Goal: Task Accomplishment & Management: Use online tool/utility

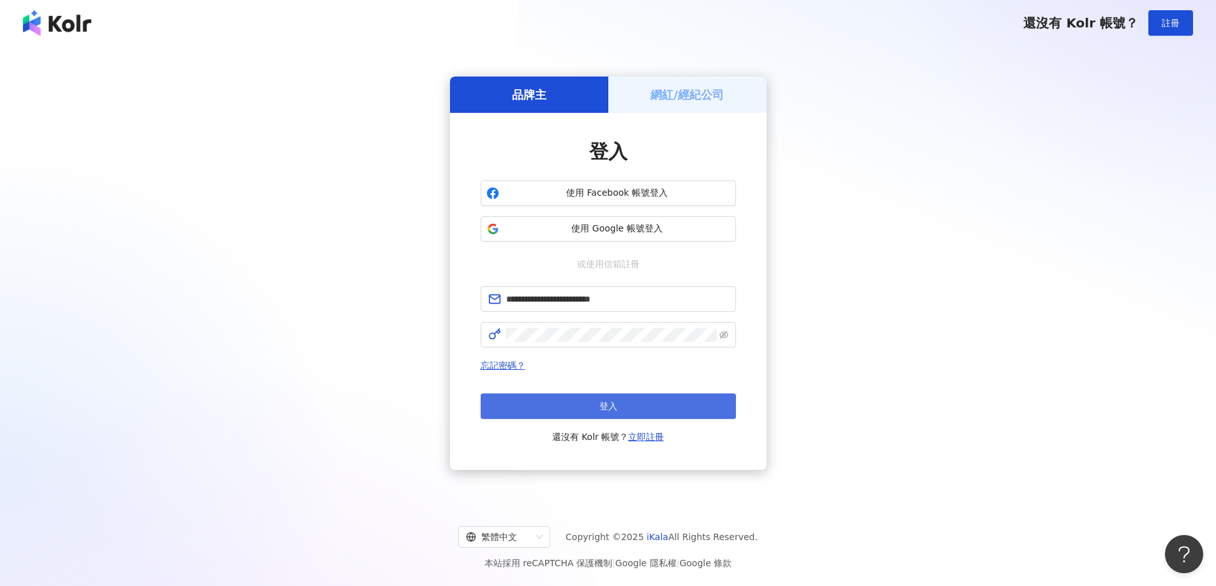
click at [621, 400] on button "登入" at bounding box center [608, 407] width 255 height 26
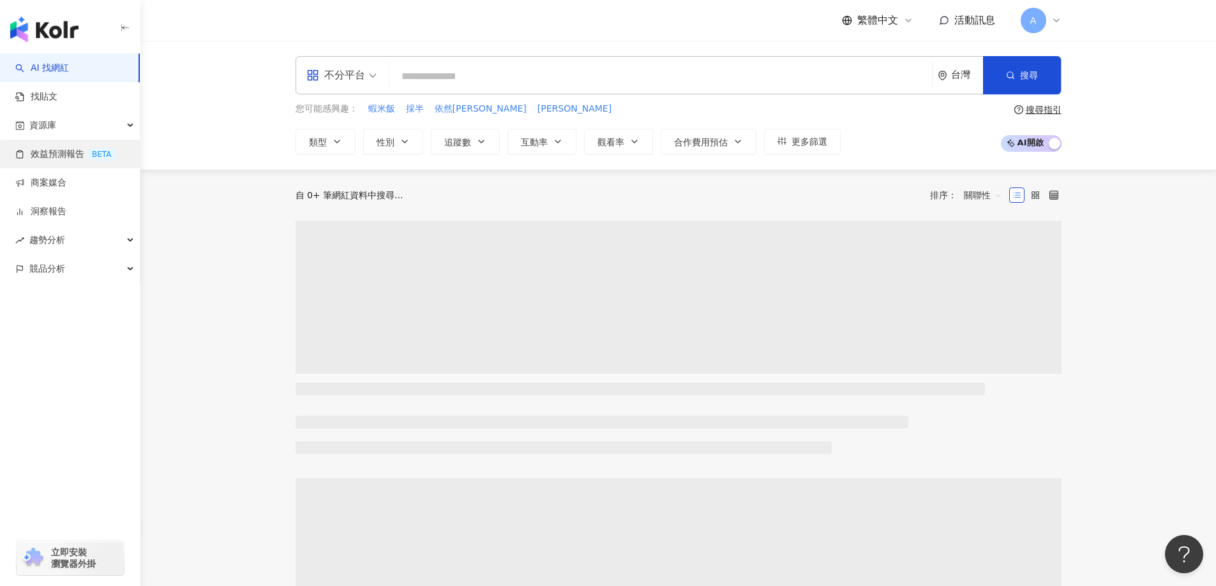
click at [77, 148] on link "效益預測報告 BETA" at bounding box center [65, 154] width 101 height 13
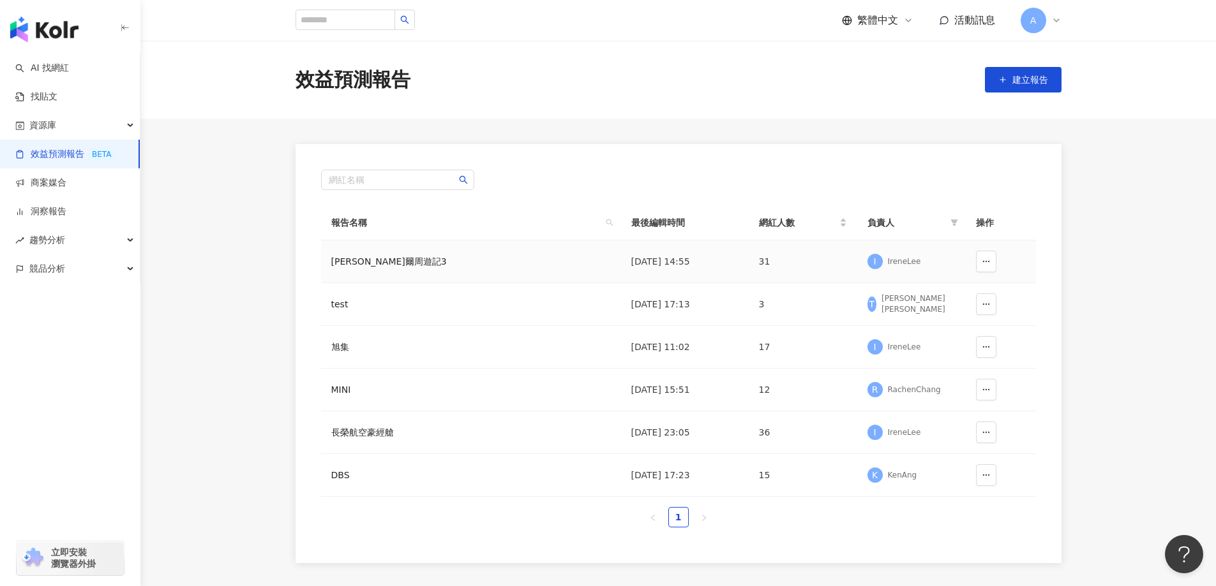
click at [369, 263] on div "[PERSON_NAME]爾周遊記3" at bounding box center [407, 262] width 153 height 14
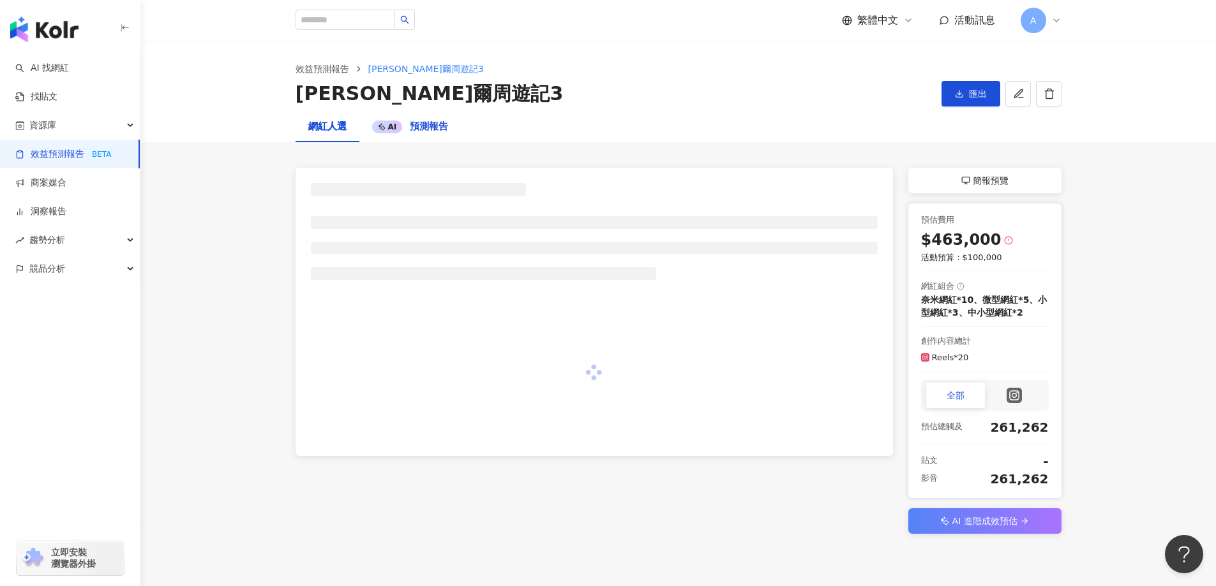
click at [417, 128] on span "預測報告" at bounding box center [429, 126] width 38 height 11
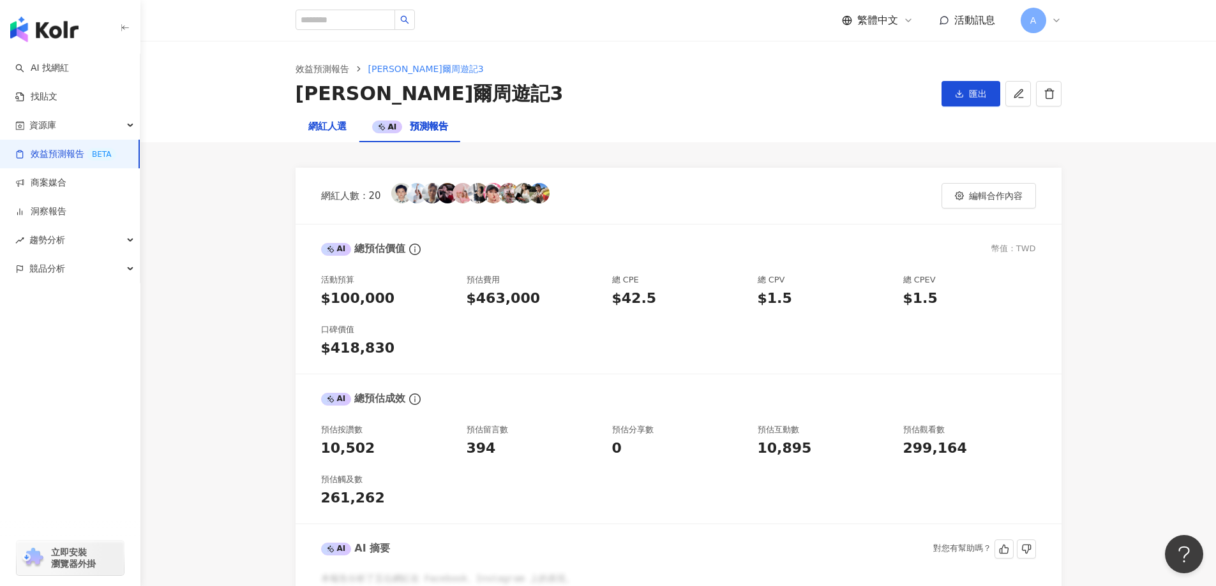
click at [337, 127] on div "網紅人選" at bounding box center [327, 126] width 38 height 15
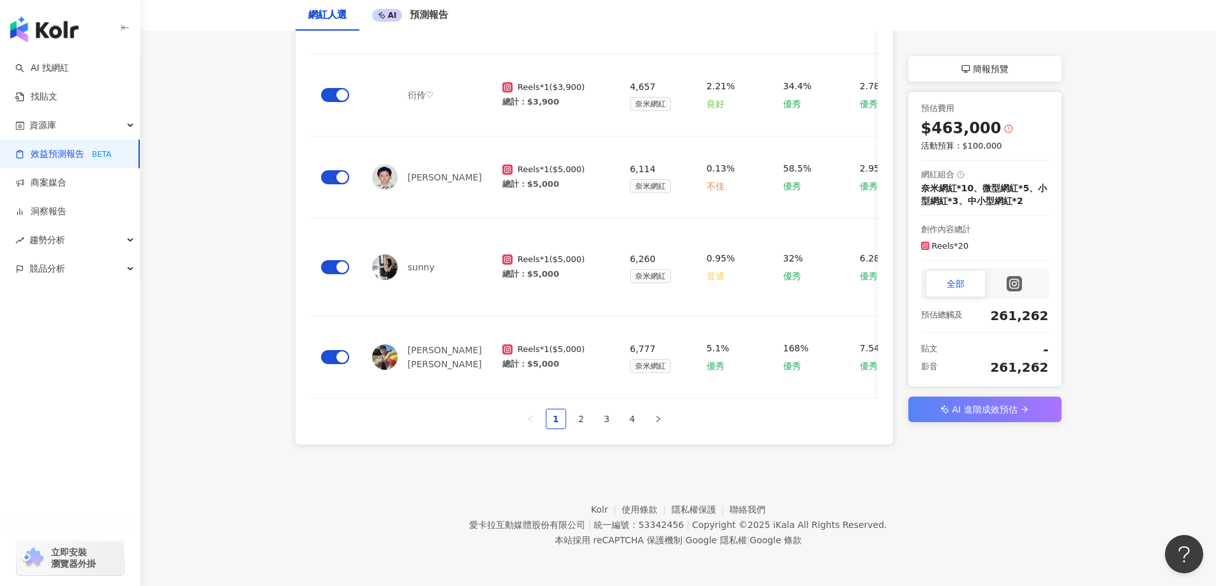
scroll to position [741, 0]
click at [581, 421] on link "2" at bounding box center [581, 419] width 19 height 19
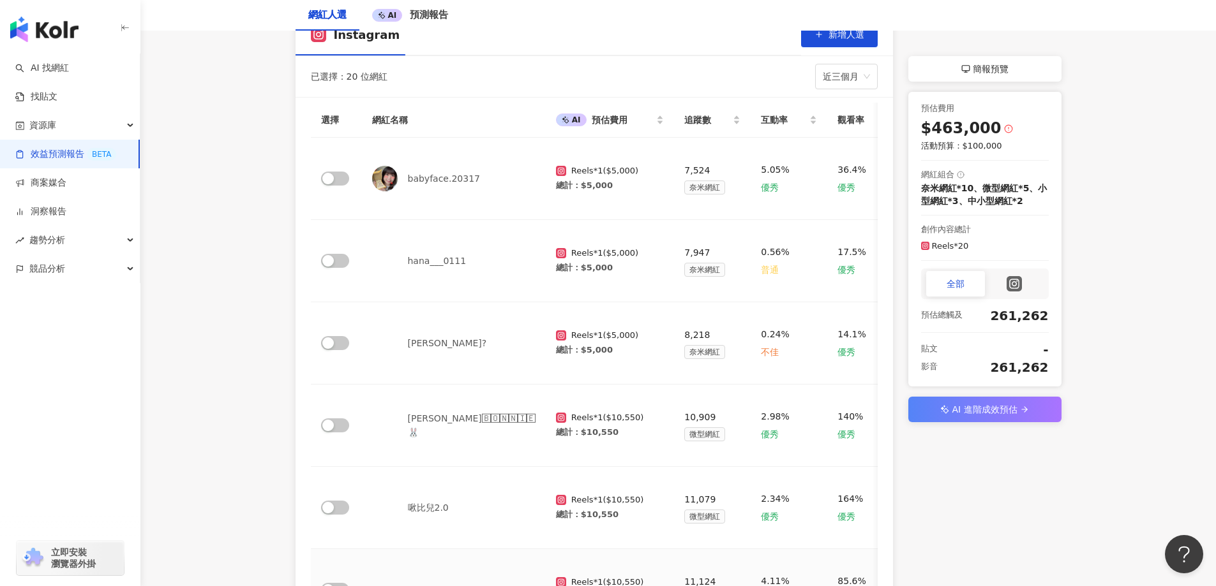
scroll to position [151, 0]
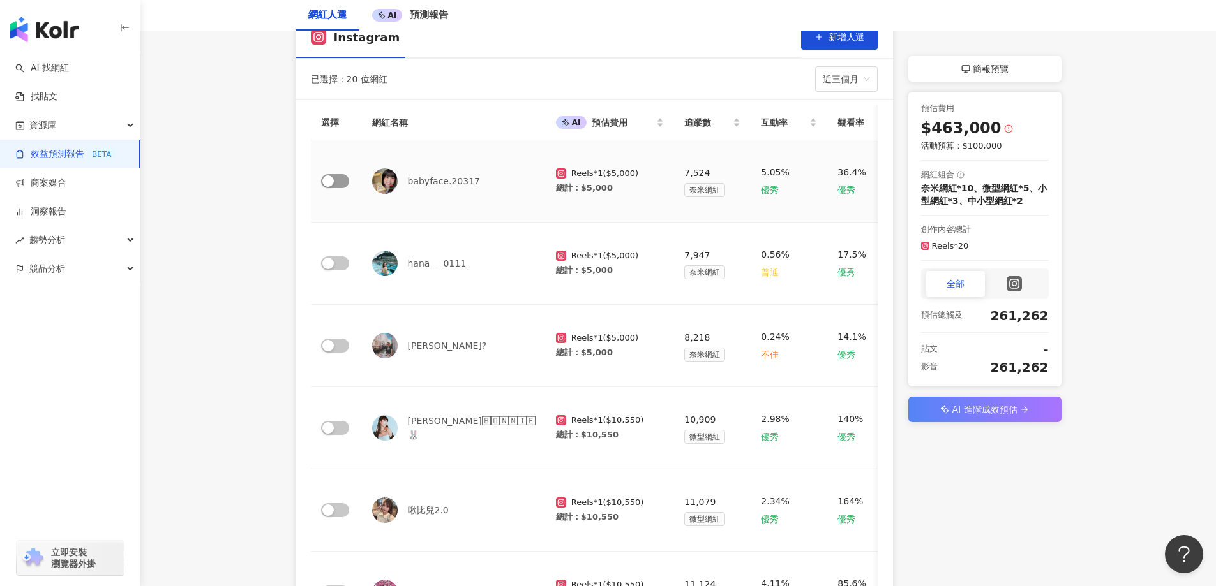
click at [333, 182] on div "button" at bounding box center [327, 180] width 11 height 11
click at [336, 264] on span "button" at bounding box center [335, 264] width 28 height 14
click at [335, 351] on span "button" at bounding box center [335, 346] width 28 height 14
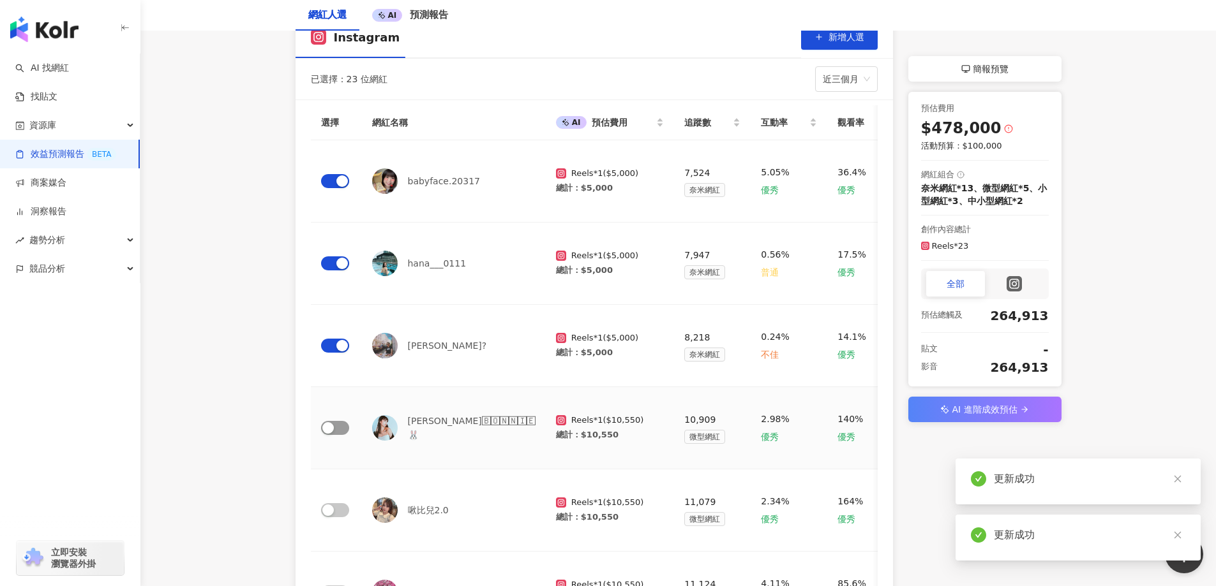
click at [338, 425] on span "button" at bounding box center [335, 428] width 28 height 14
click at [332, 512] on div "button" at bounding box center [327, 510] width 11 height 11
click at [247, 461] on main "效益預測報告 [PERSON_NAME]爾周遊記3 杰威爾周遊記3 匯出 網紅人選 AI 預測報告 Instagram 新增人選 已選擇：25 位網紅 近三個…" at bounding box center [677, 449] width 1075 height 1119
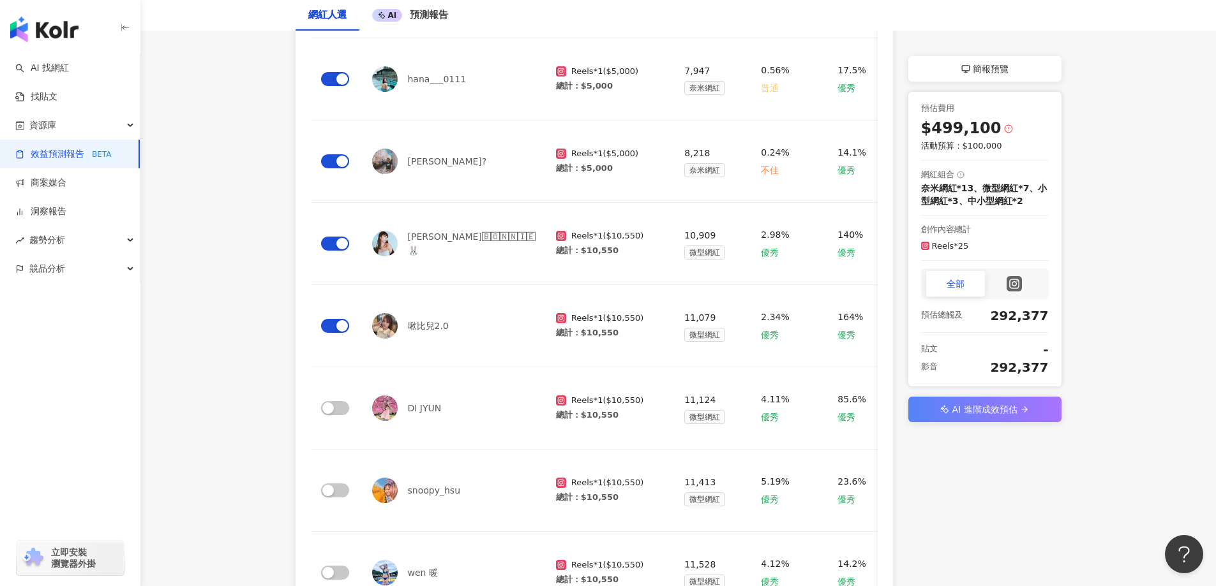
scroll to position [343, 0]
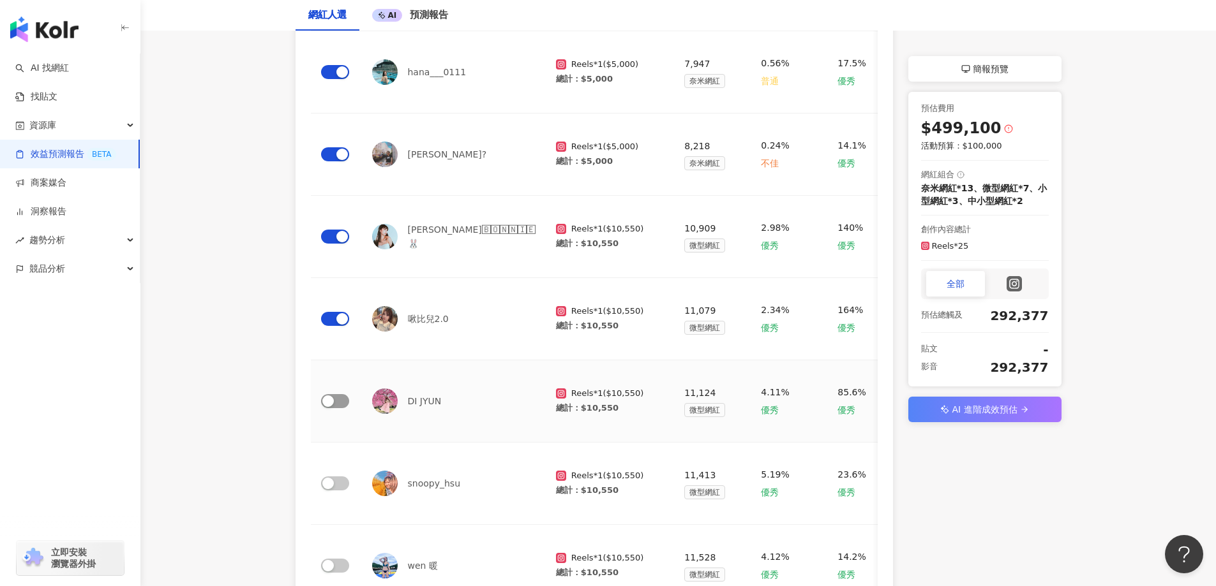
click at [339, 402] on span "button" at bounding box center [335, 401] width 28 height 14
click at [340, 485] on span "button" at bounding box center [335, 484] width 28 height 14
click at [339, 563] on span "button" at bounding box center [335, 566] width 28 height 14
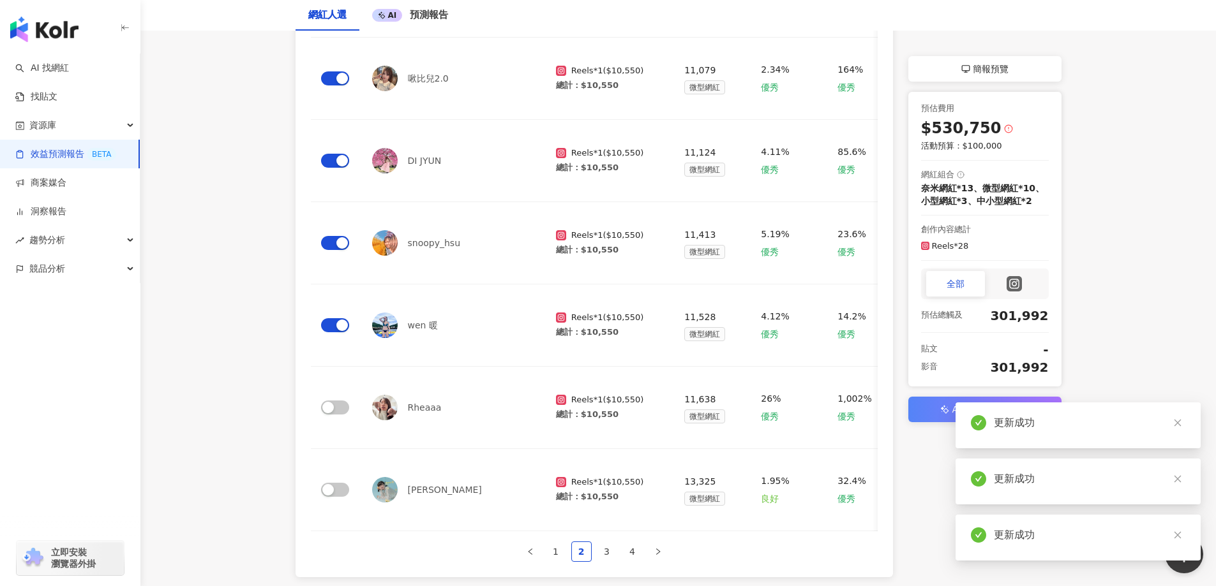
scroll to position [598, 0]
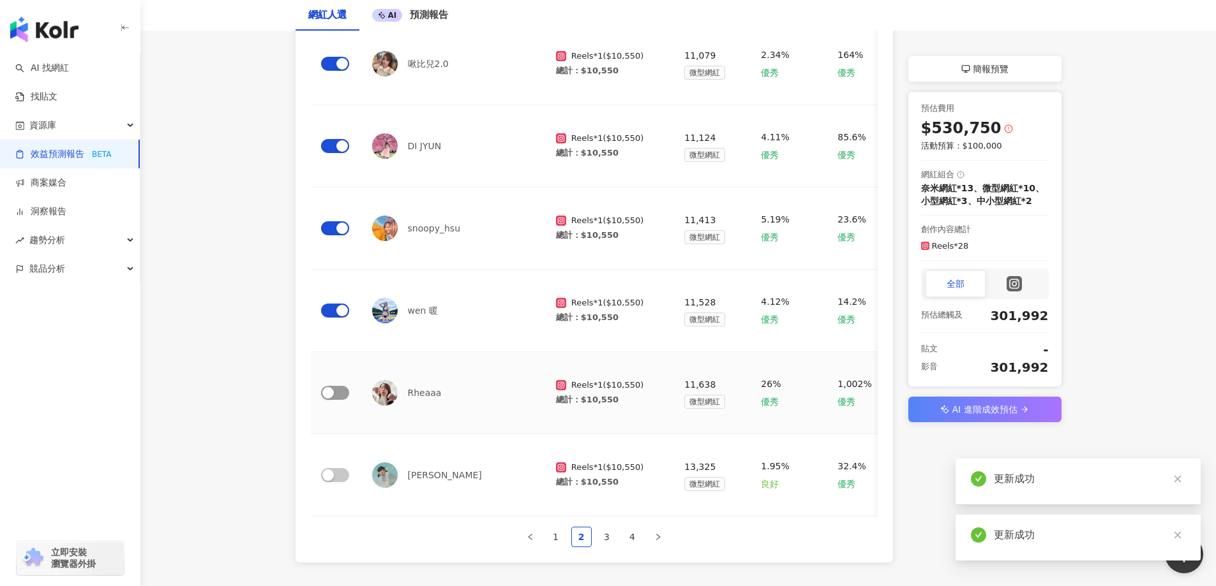
click at [341, 396] on span "button" at bounding box center [335, 393] width 28 height 14
click at [337, 474] on span "button" at bounding box center [335, 475] width 28 height 14
click at [606, 547] on link "3" at bounding box center [606, 537] width 19 height 19
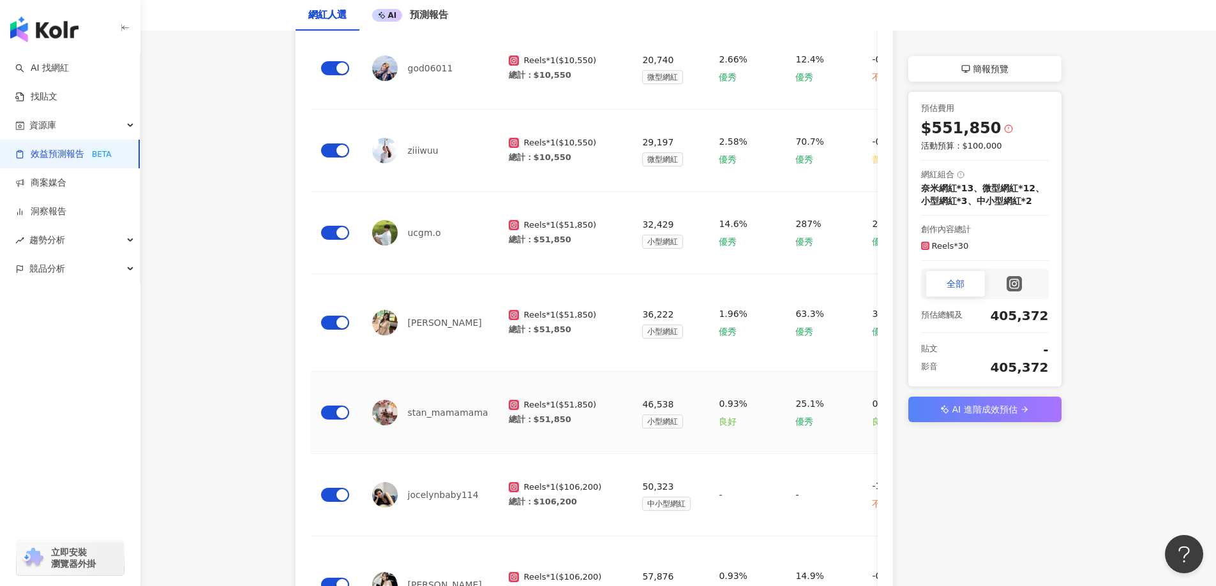
scroll to position [662, 0]
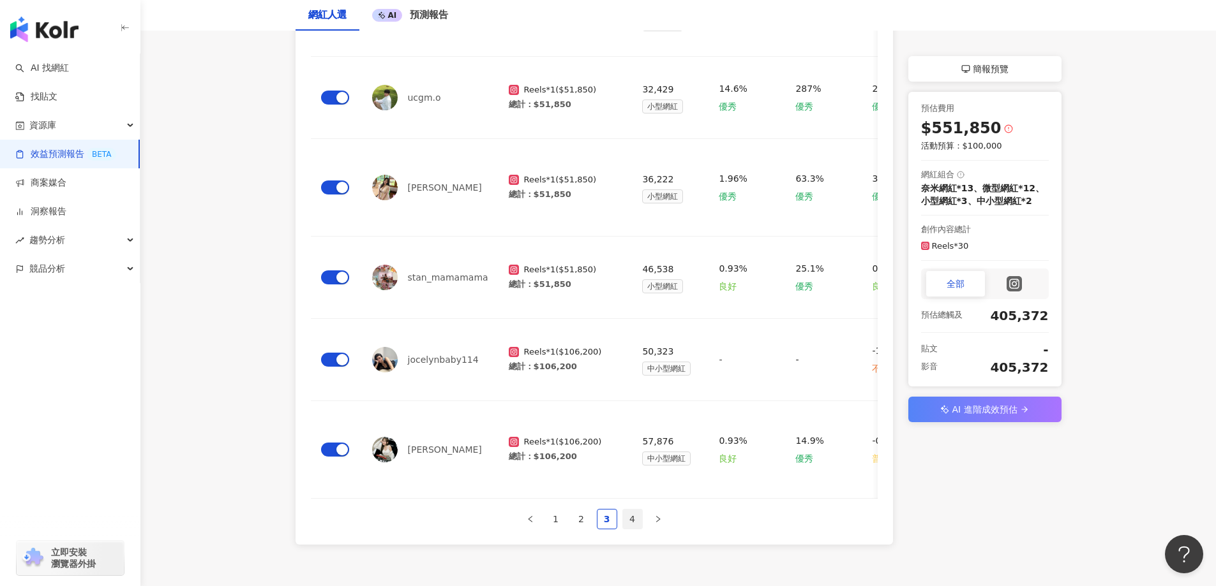
click at [628, 510] on link "4" at bounding box center [632, 519] width 19 height 19
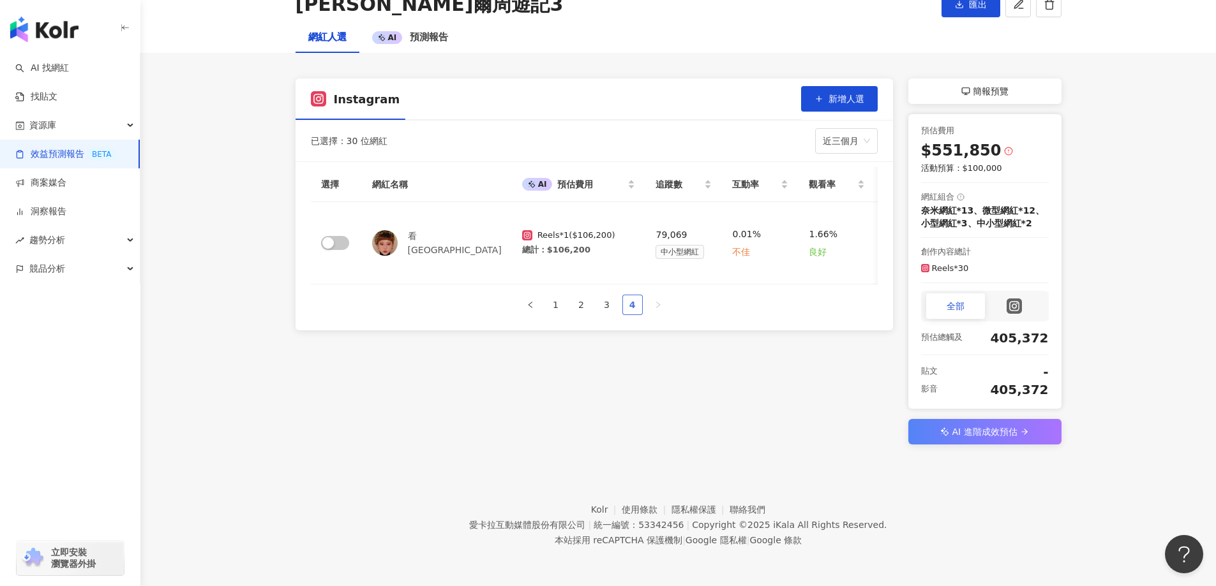
scroll to position [89, 0]
click at [338, 242] on span "button" at bounding box center [335, 243] width 28 height 14
click at [1162, 371] on main "效益預測報告 [PERSON_NAME]爾周遊記3 杰威爾周遊記3 匯出 網紅人選 AI 預測報告 Instagram 新增人選 已選擇：31 位網紅 近三個…" at bounding box center [677, 198] width 1075 height 493
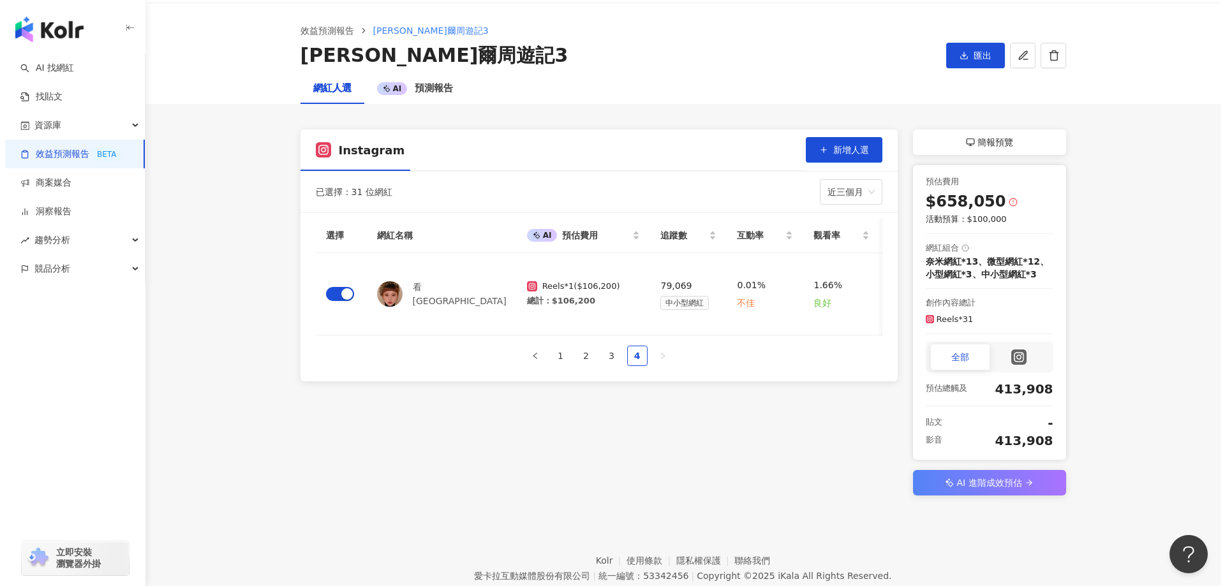
scroll to position [0, 0]
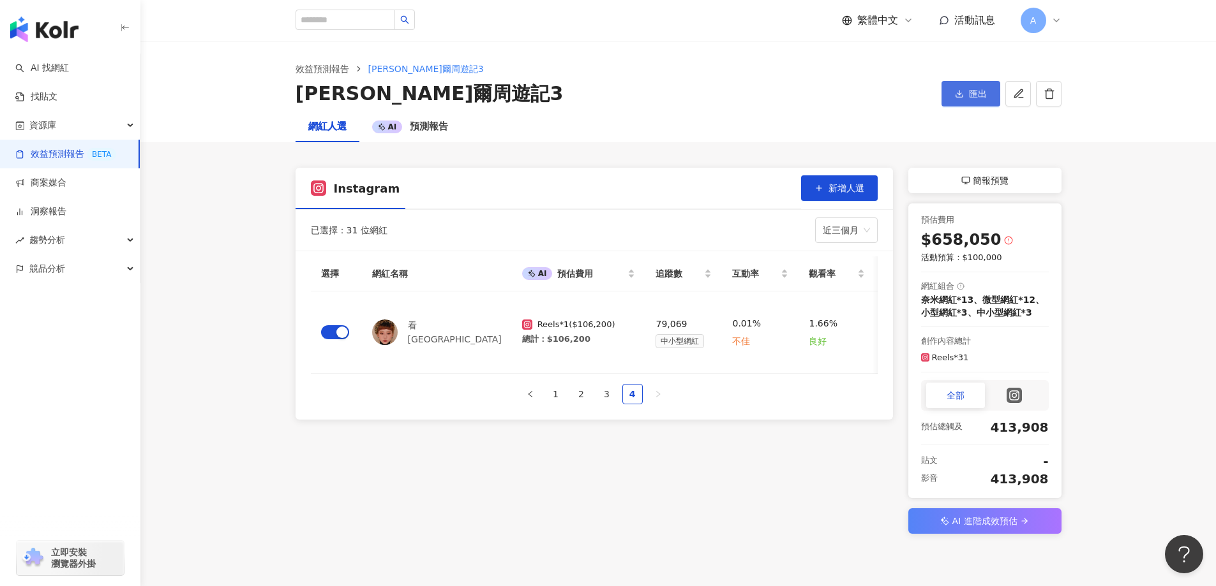
click at [969, 94] on span "匯出" at bounding box center [978, 94] width 18 height 10
click at [974, 124] on span "匯出 PPT" at bounding box center [974, 124] width 45 height 14
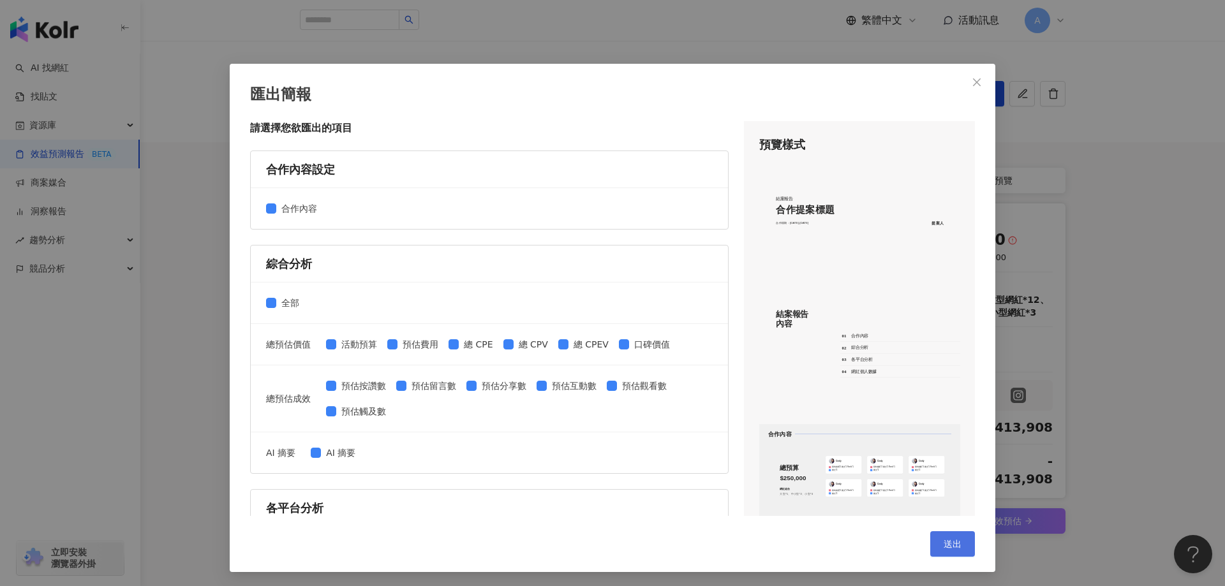
click at [938, 541] on button "送出" at bounding box center [952, 545] width 45 height 26
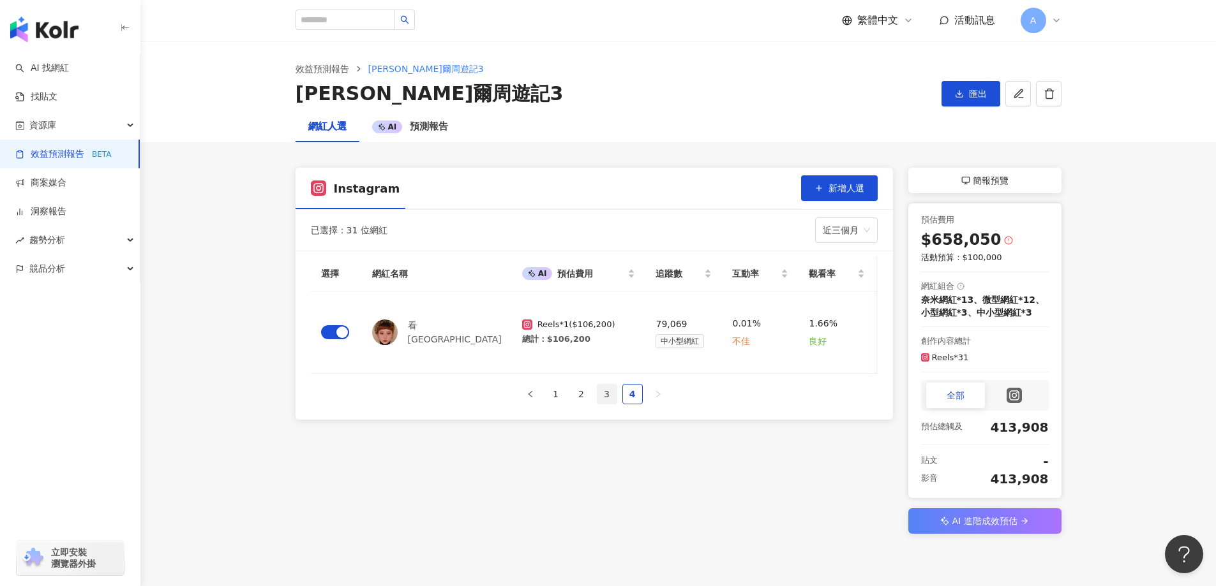
click at [611, 402] on link "3" at bounding box center [606, 394] width 19 height 19
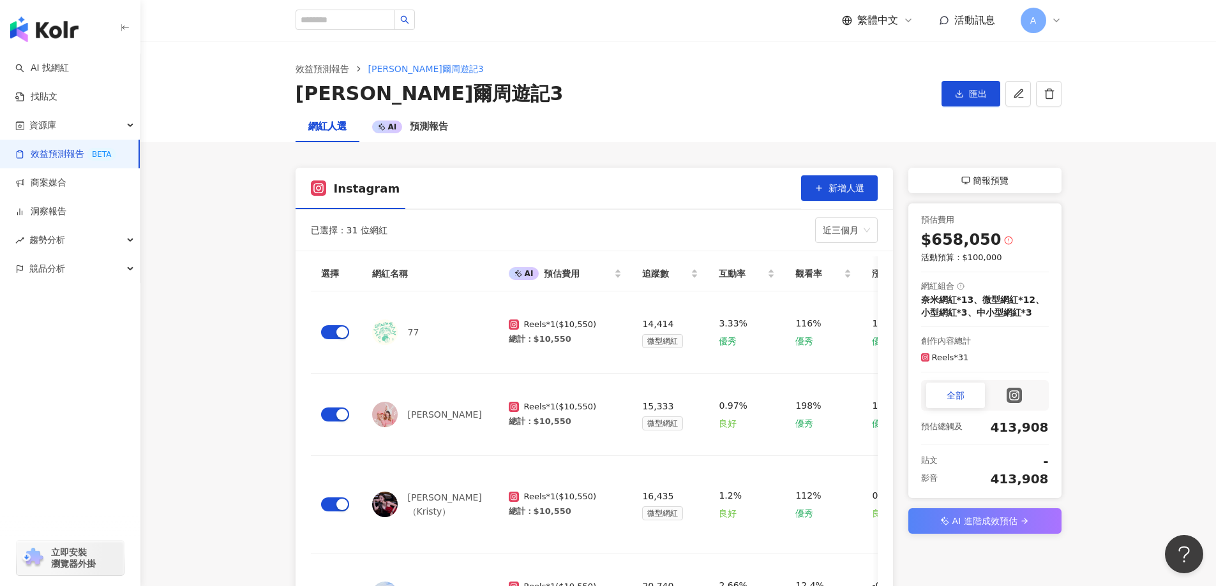
drag, startPoint x: 931, startPoint y: 302, endPoint x: 1022, endPoint y: 315, distance: 92.1
click at [1022, 315] on div "奈米網紅*13、微型網紅*12、小型網紅*3、中小型網紅*3" at bounding box center [985, 307] width 128 height 26
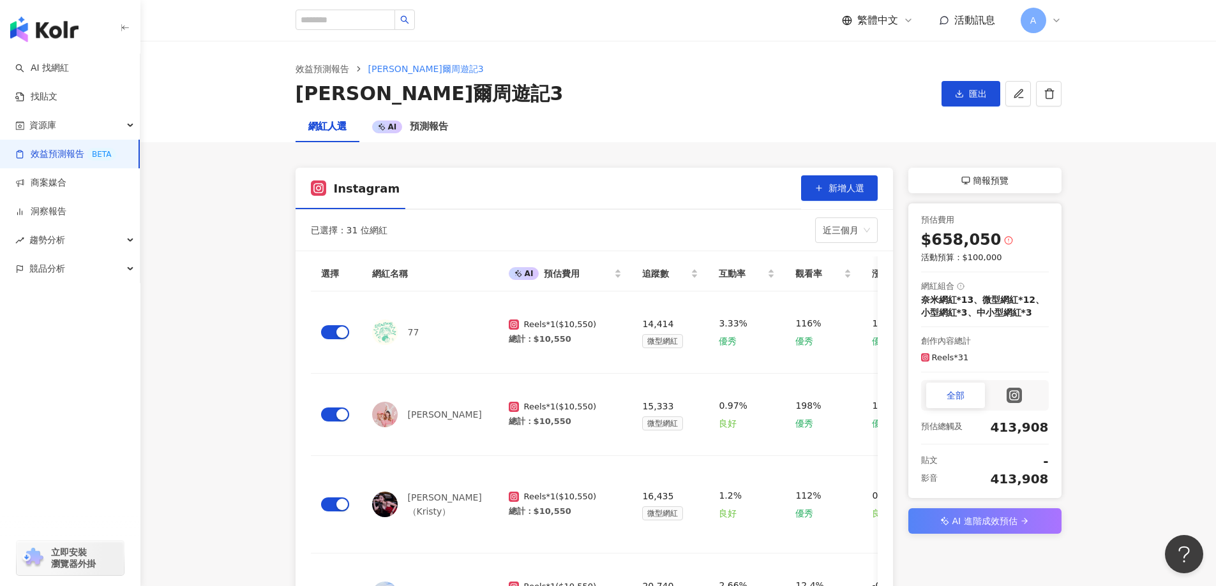
click at [1025, 397] on div at bounding box center [1014, 396] width 59 height 26
click at [953, 394] on div "全部" at bounding box center [955, 396] width 59 height 26
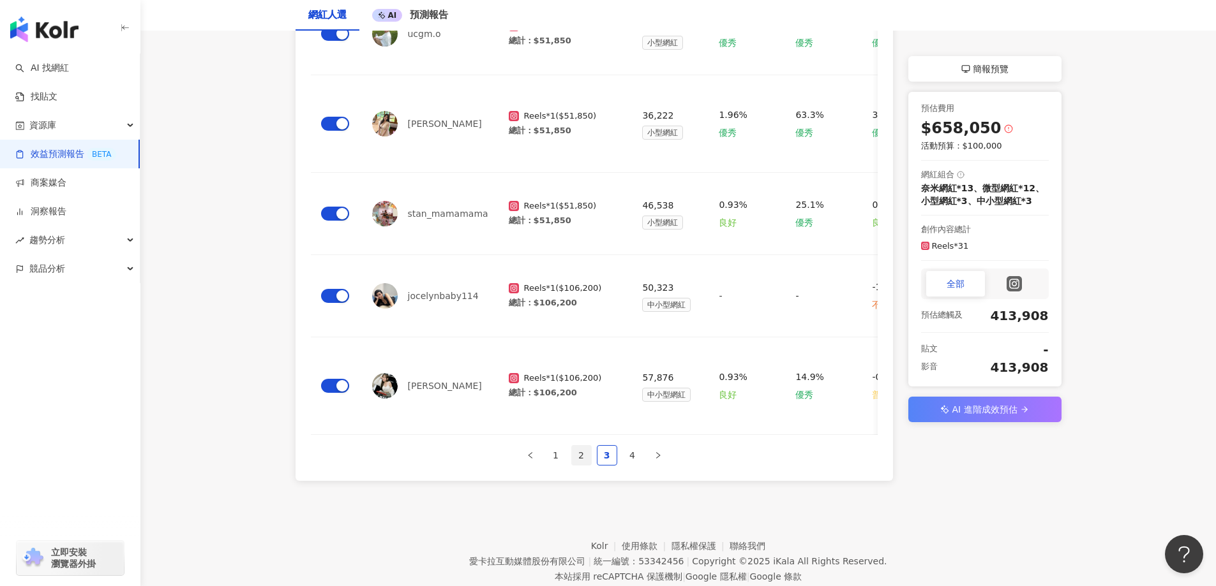
click at [581, 446] on link "2" at bounding box center [581, 455] width 19 height 19
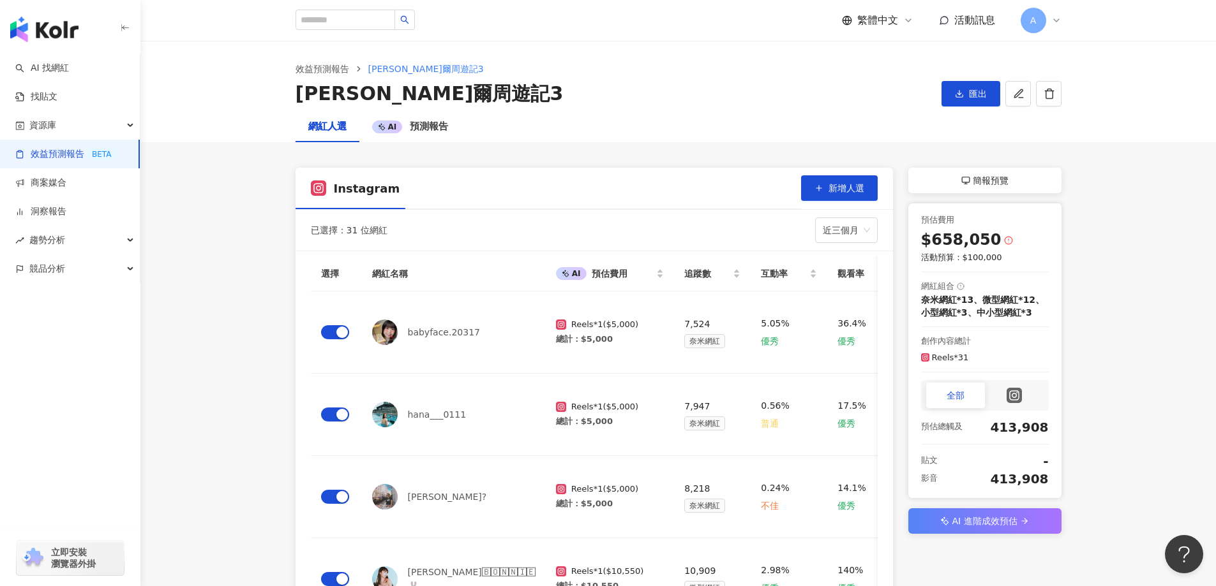
click at [345, 20] on input "search" at bounding box center [345, 20] width 100 height 20
paste input "**********"
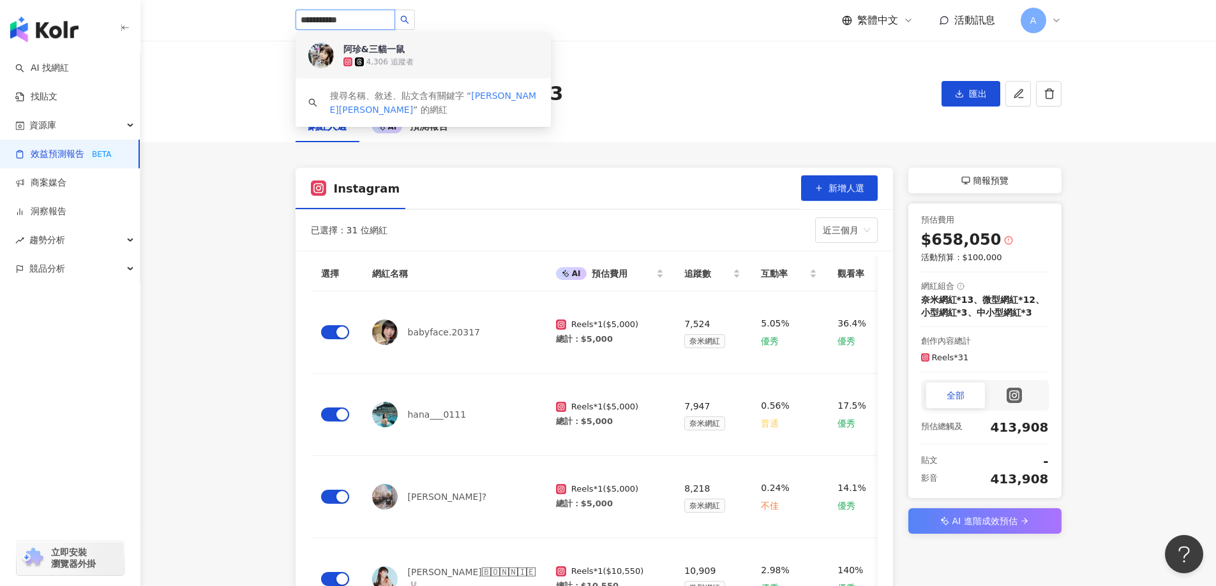
drag, startPoint x: 378, startPoint y: 23, endPoint x: 167, endPoint y: 21, distance: 210.6
click at [167, 21] on header "**********" at bounding box center [677, 20] width 1075 height 41
paste input "**********"
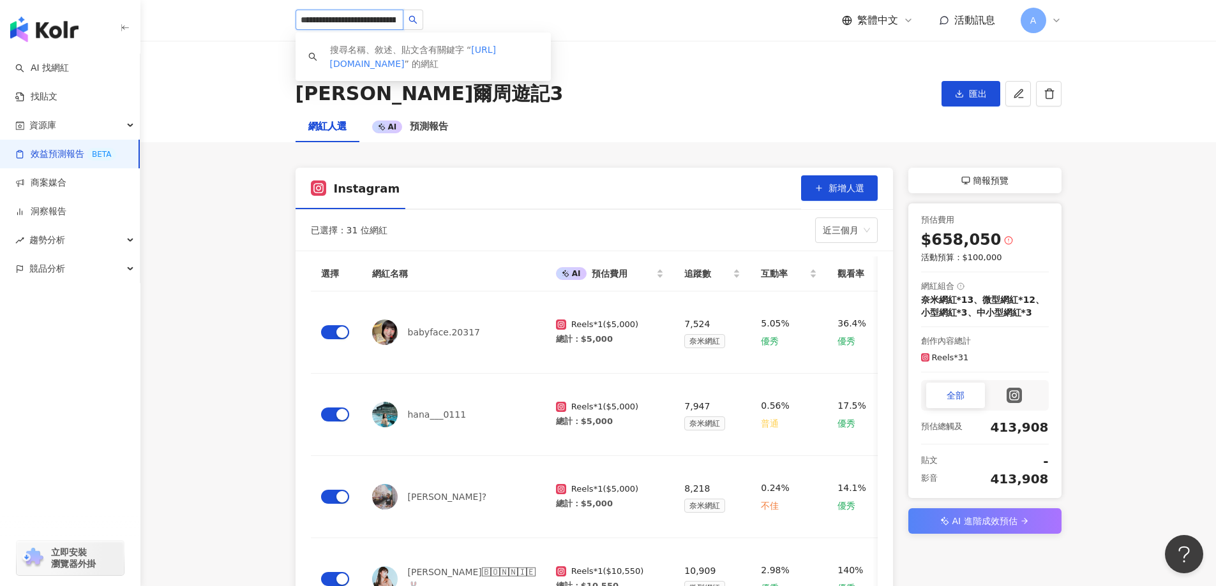
drag, startPoint x: 362, startPoint y: 19, endPoint x: 244, endPoint y: 13, distance: 118.2
click at [244, 13] on header "**********" at bounding box center [677, 20] width 1075 height 41
click at [346, 21] on input "*******" at bounding box center [349, 20] width 108 height 20
drag, startPoint x: 371, startPoint y: 20, endPoint x: 236, endPoint y: 12, distance: 134.9
click at [236, 12] on header "******* 搜尋名稱、敘述、貼文含有關鍵字 “ je_7121 ” 的網紅 繁體中文 活動訊息 A" at bounding box center [677, 20] width 1075 height 41
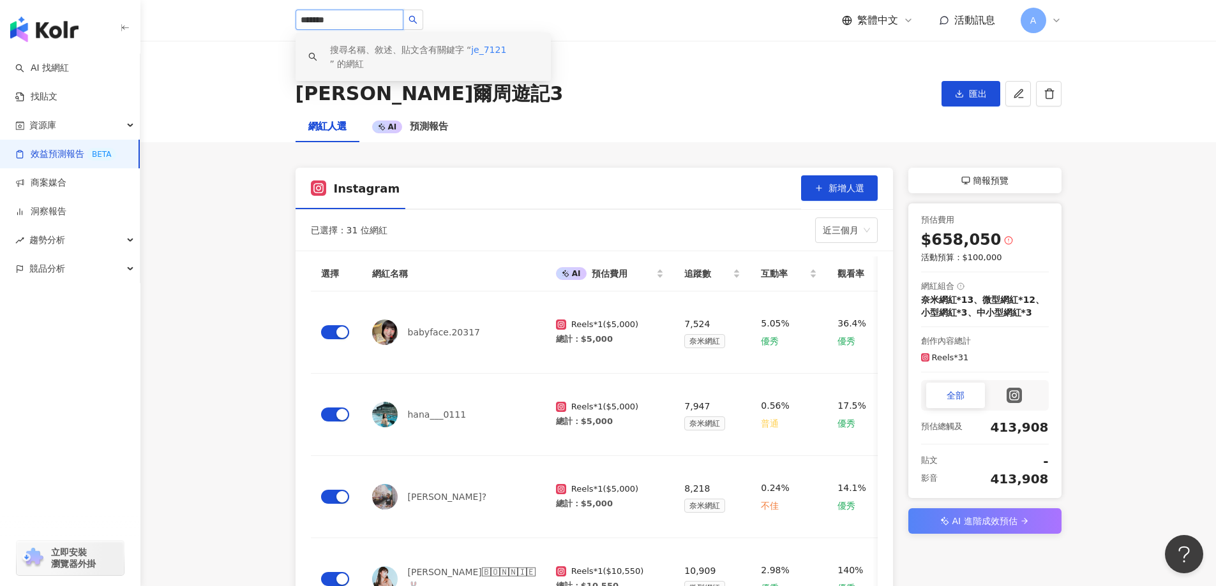
paste input "search"
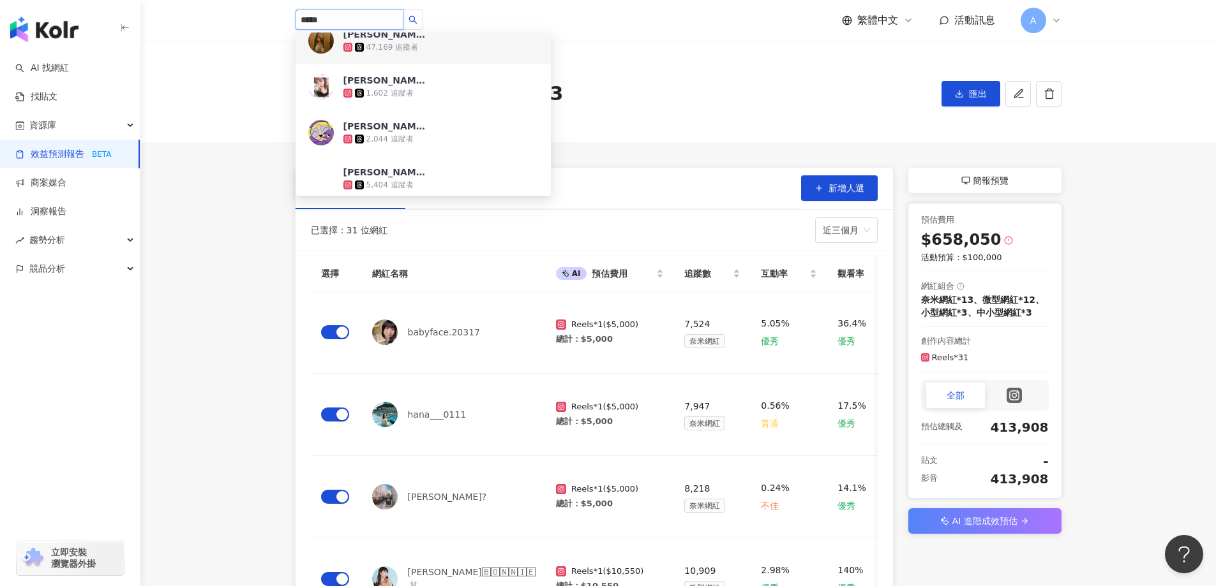
scroll to position [383, 0]
drag, startPoint x: 359, startPoint y: 19, endPoint x: 213, endPoint y: 19, distance: 146.1
click at [213, 19] on header "***** [PERSON_NAME] 2,077 追蹤者 [PERSON_NAME] 2,514 追蹤者 [PERSON_NAME] 3,599 追蹤者 […" at bounding box center [677, 20] width 1075 height 41
paste input "**********"
type input "**********"
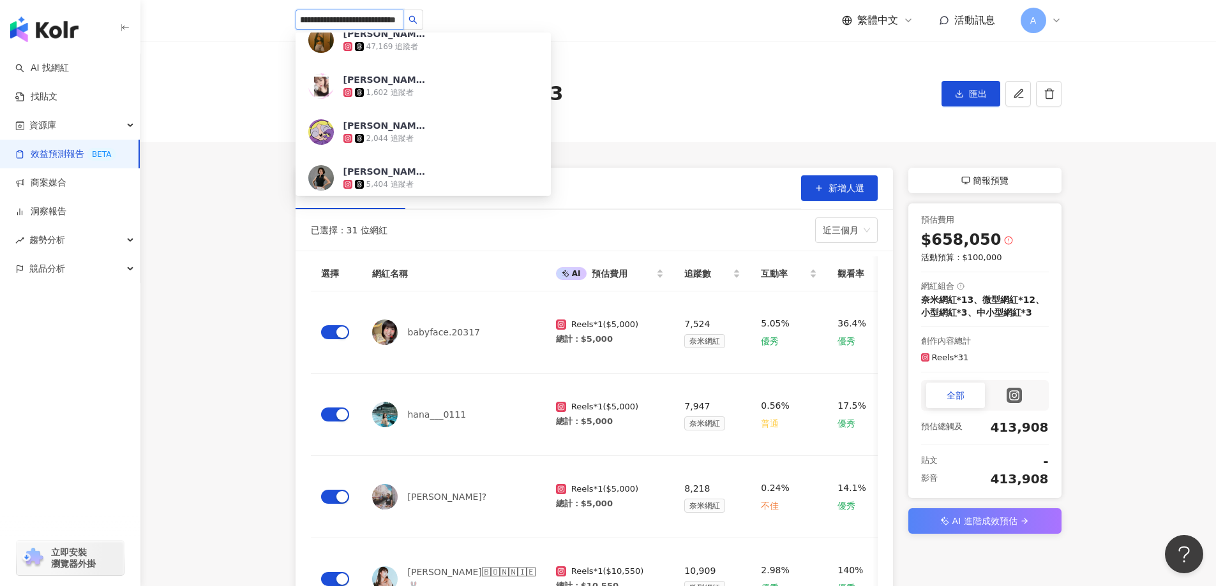
scroll to position [0, 0]
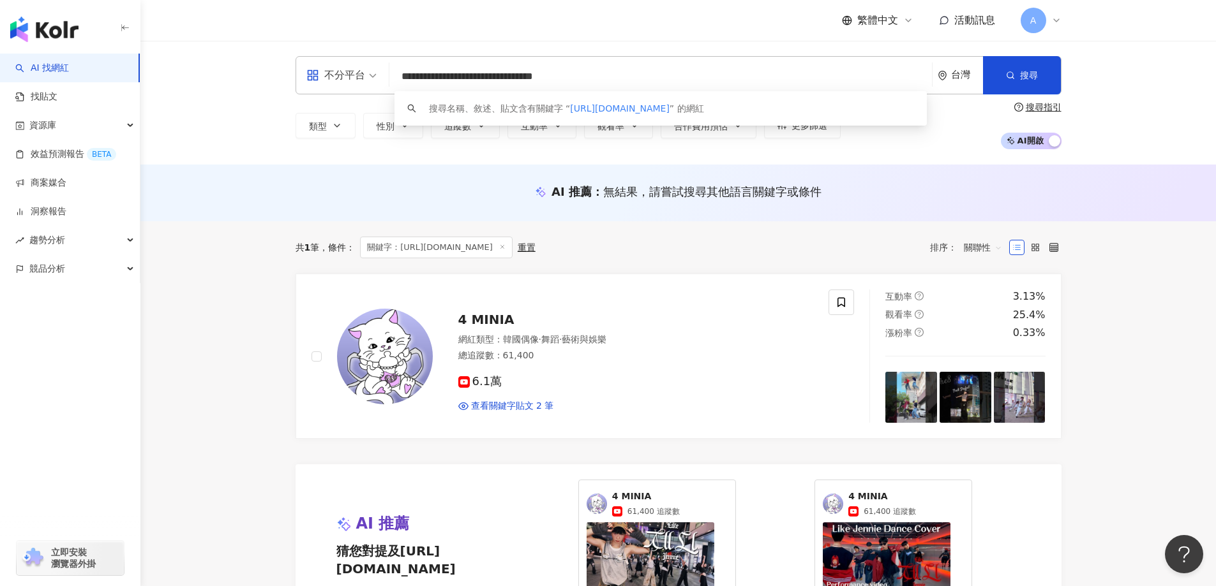
click at [40, 38] on img "button" at bounding box center [44, 30] width 68 height 26
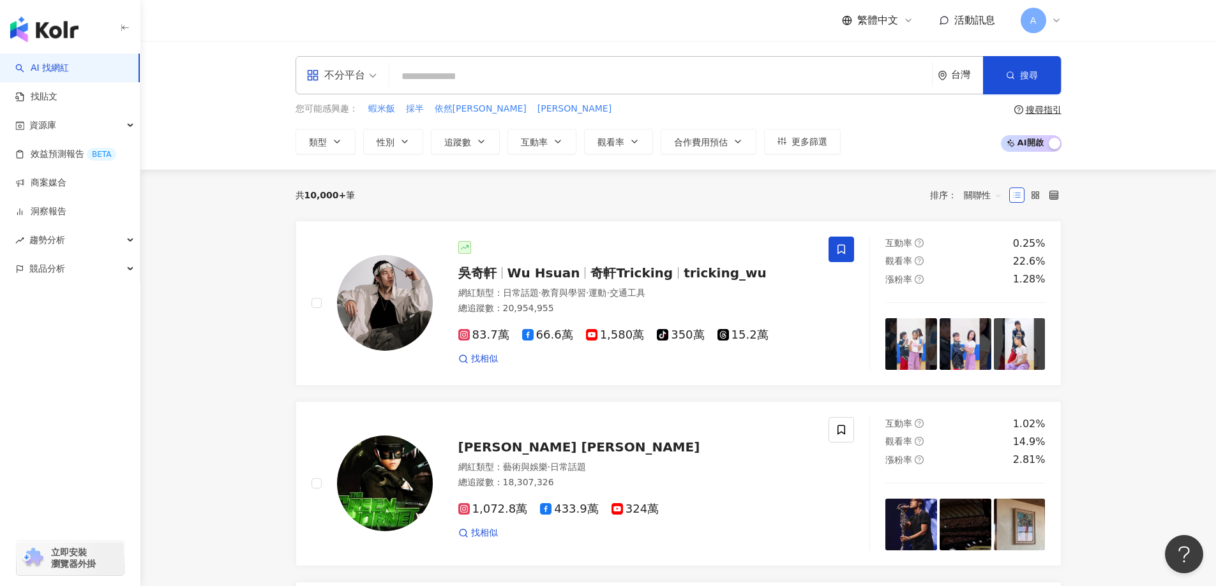
click at [1045, 17] on span "A" at bounding box center [1033, 21] width 26 height 26
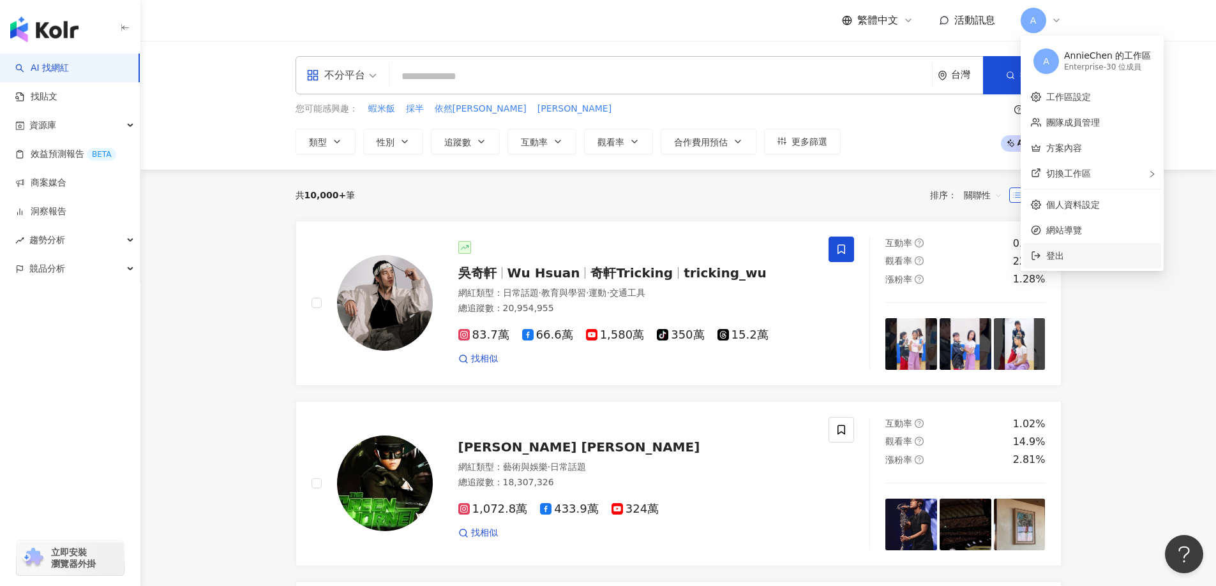
click at [1072, 249] on span "登出" at bounding box center [1099, 256] width 107 height 14
